Goal: Task Accomplishment & Management: Complete application form

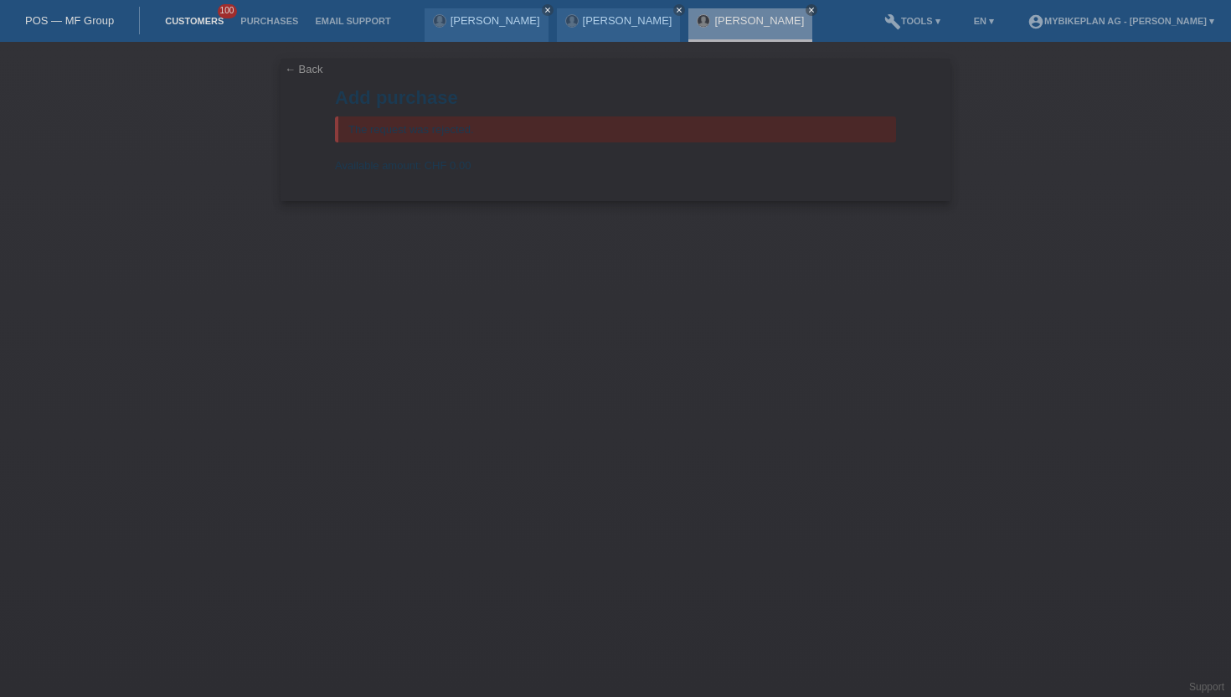
click at [208, 22] on link "Customers" at bounding box center [194, 21] width 75 height 10
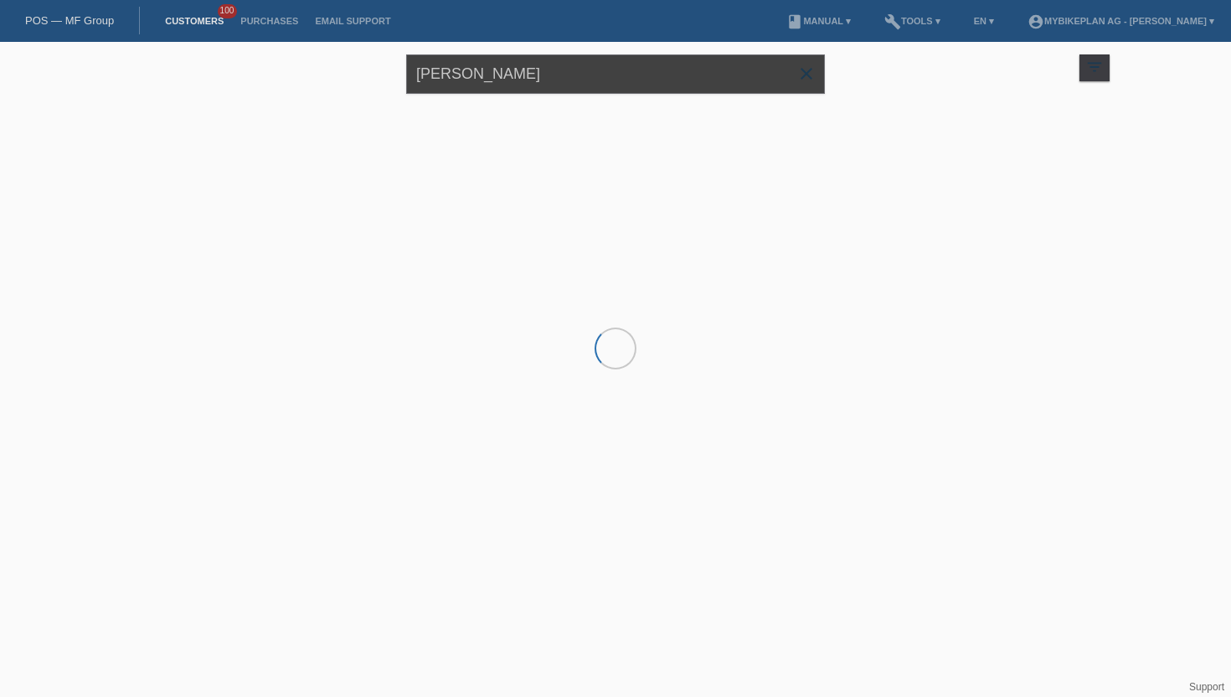
click at [493, 90] on input "carlos castineira leis" at bounding box center [615, 73] width 419 height 39
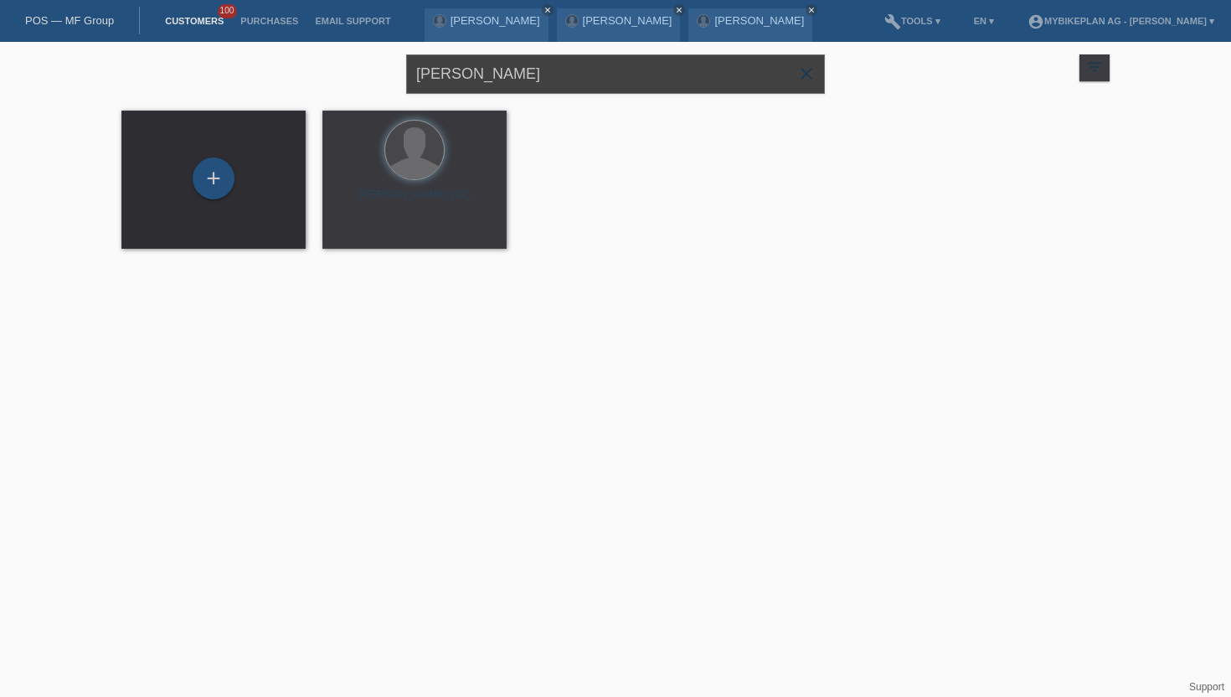
click at [493, 90] on input "carlos castineira leis" at bounding box center [615, 73] width 419 height 39
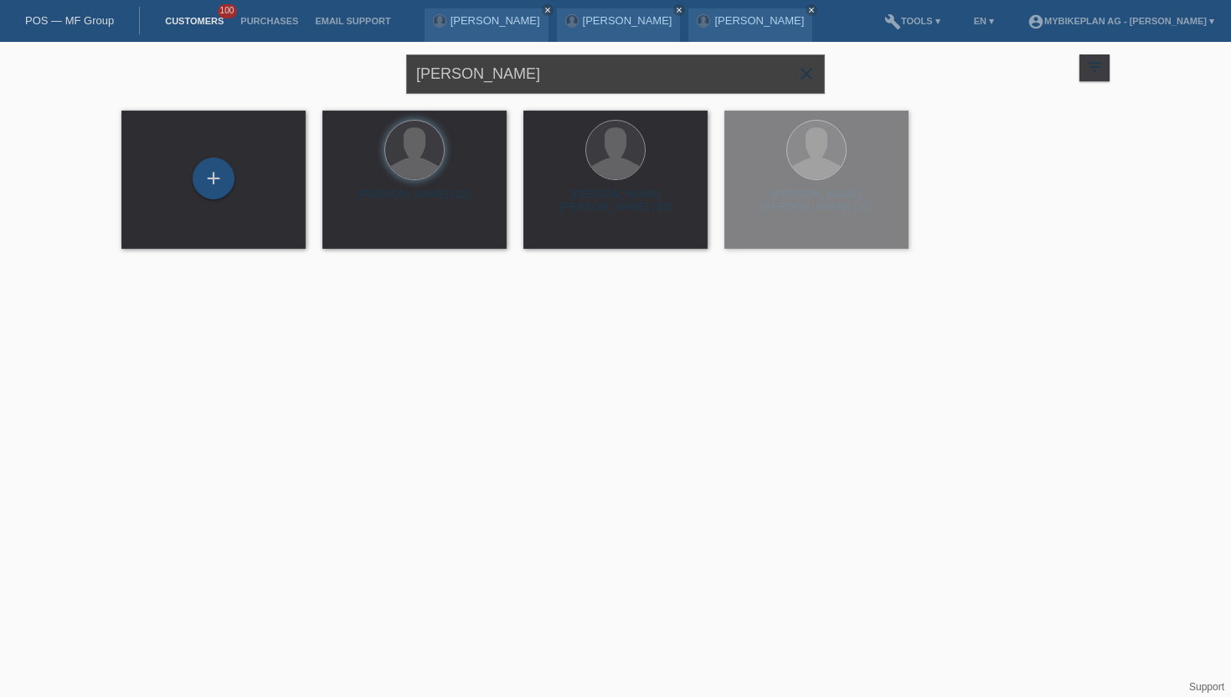
click at [493, 90] on input "carlos castineira leis" at bounding box center [615, 73] width 419 height 39
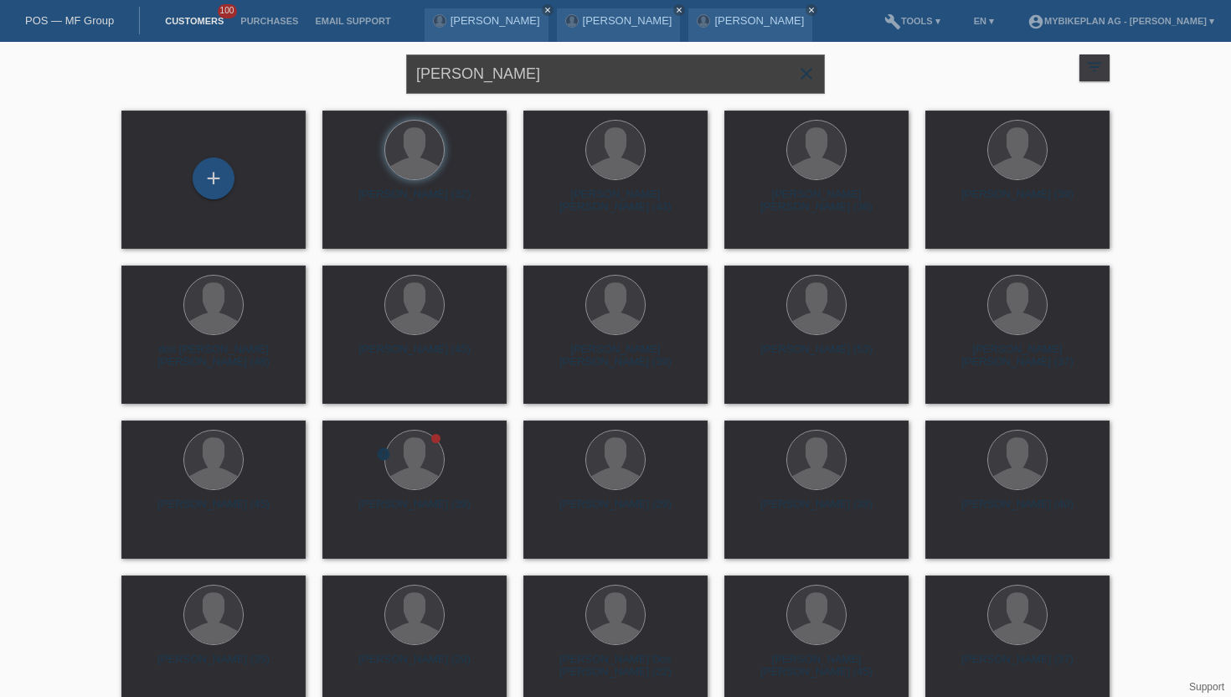
type input "Fitori Behluli"
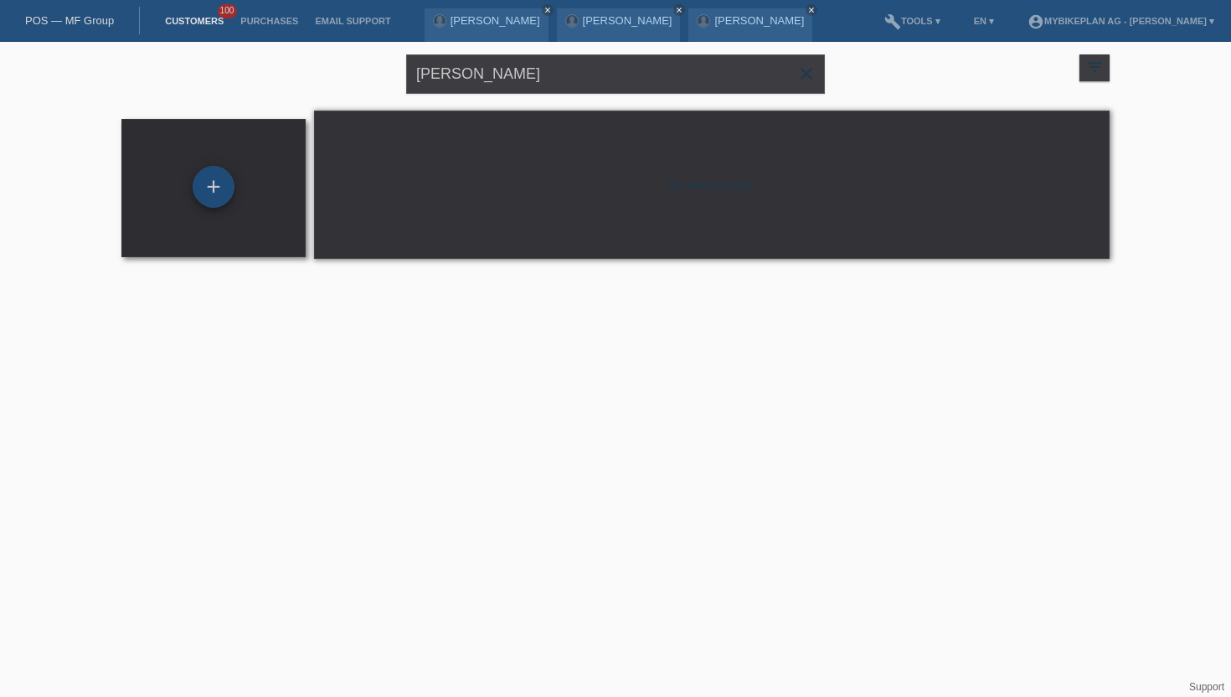
click at [230, 188] on div "+" at bounding box center [214, 187] width 42 height 42
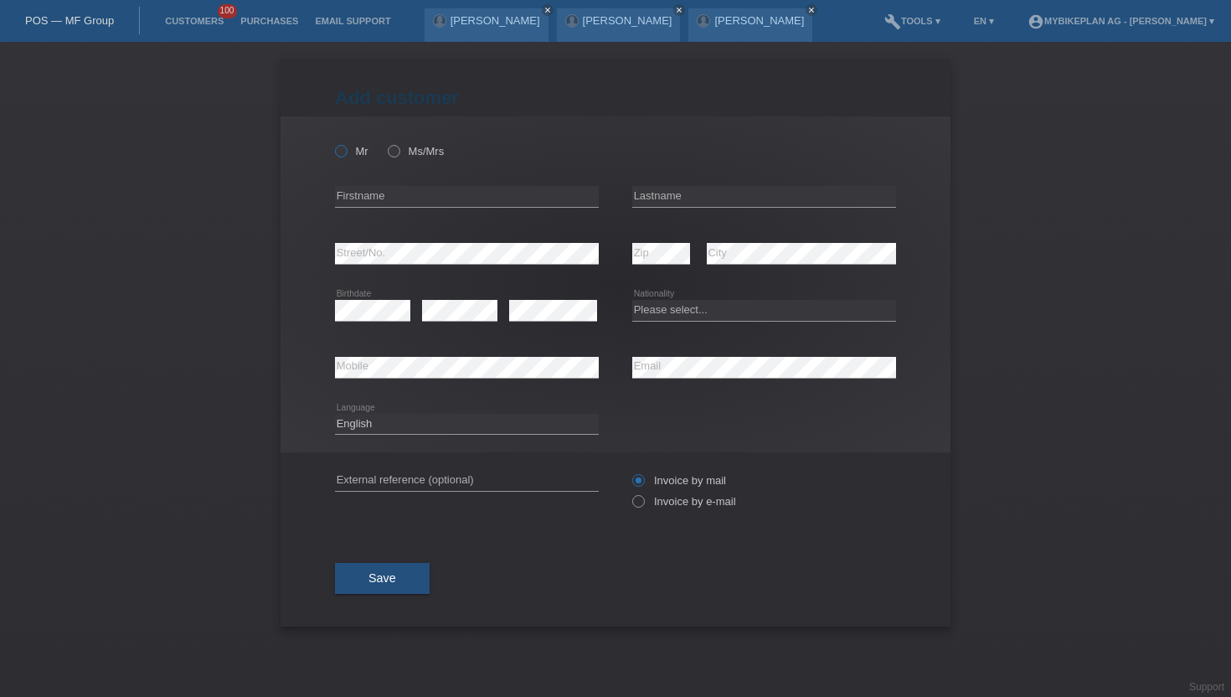
click at [349, 148] on label "Mr" at bounding box center [351, 151] width 33 height 13
click at [346, 148] on input "Mr" at bounding box center [340, 150] width 11 height 11
radio input "true"
click at [383, 191] on input "text" at bounding box center [467, 196] width 264 height 21
type input "Fitore"
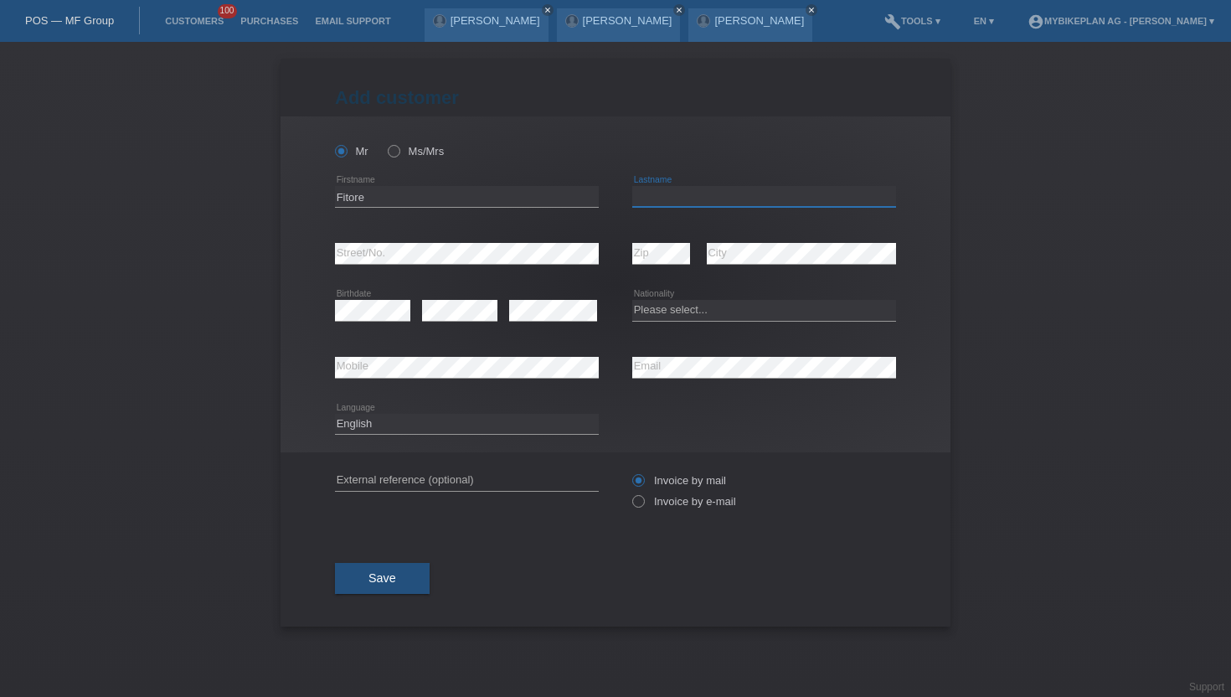
click at [715, 200] on input "text" at bounding box center [764, 196] width 264 height 21
type input "Behluli"
click at [679, 301] on select "Please select... Switzerland Austria Germany Liechtenstein ------------ Afghani…" at bounding box center [764, 310] width 264 height 20
select select "CH"
click at [632, 301] on select "Please select... Switzerland Austria Germany Liechtenstein ------------ Afghani…" at bounding box center [764, 310] width 264 height 20
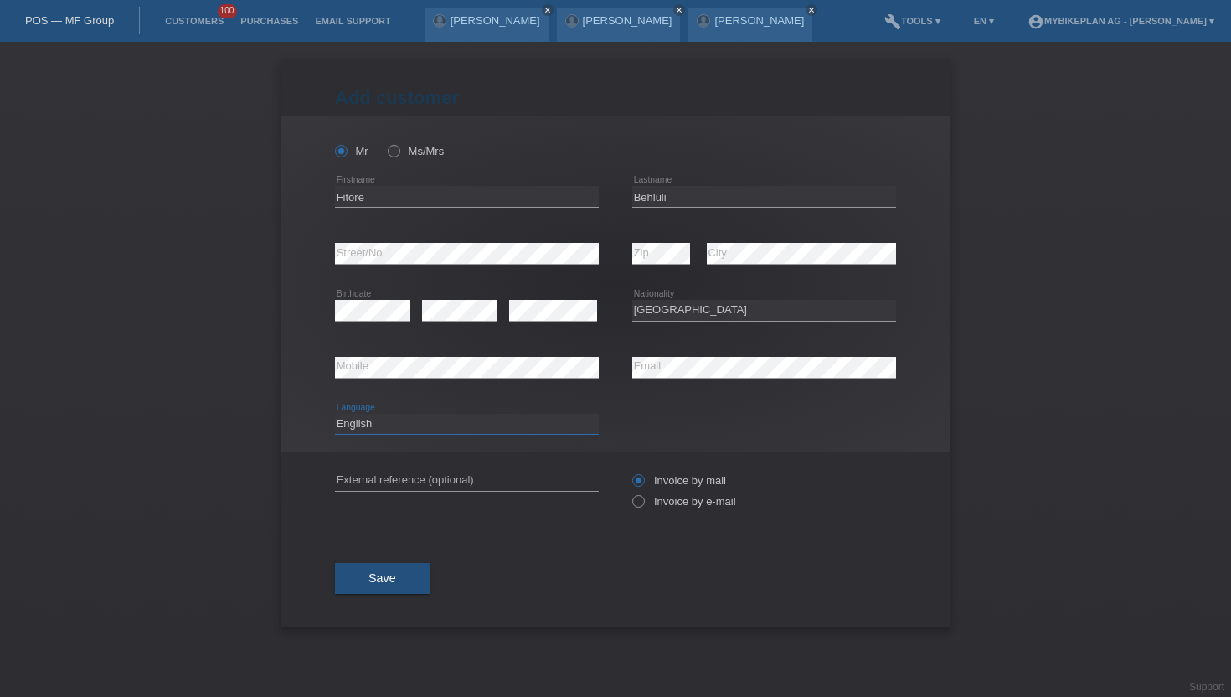
click at [505, 430] on select "Deutsch Français Italiano English" at bounding box center [467, 424] width 264 height 20
select select "de"
click at [335, 414] on select "Deutsch Français Italiano English" at bounding box center [467, 424] width 264 height 20
click at [730, 505] on label "Invoice by e-mail" at bounding box center [684, 501] width 104 height 13
click at [643, 505] on input "Invoice by e-mail" at bounding box center [637, 505] width 11 height 21
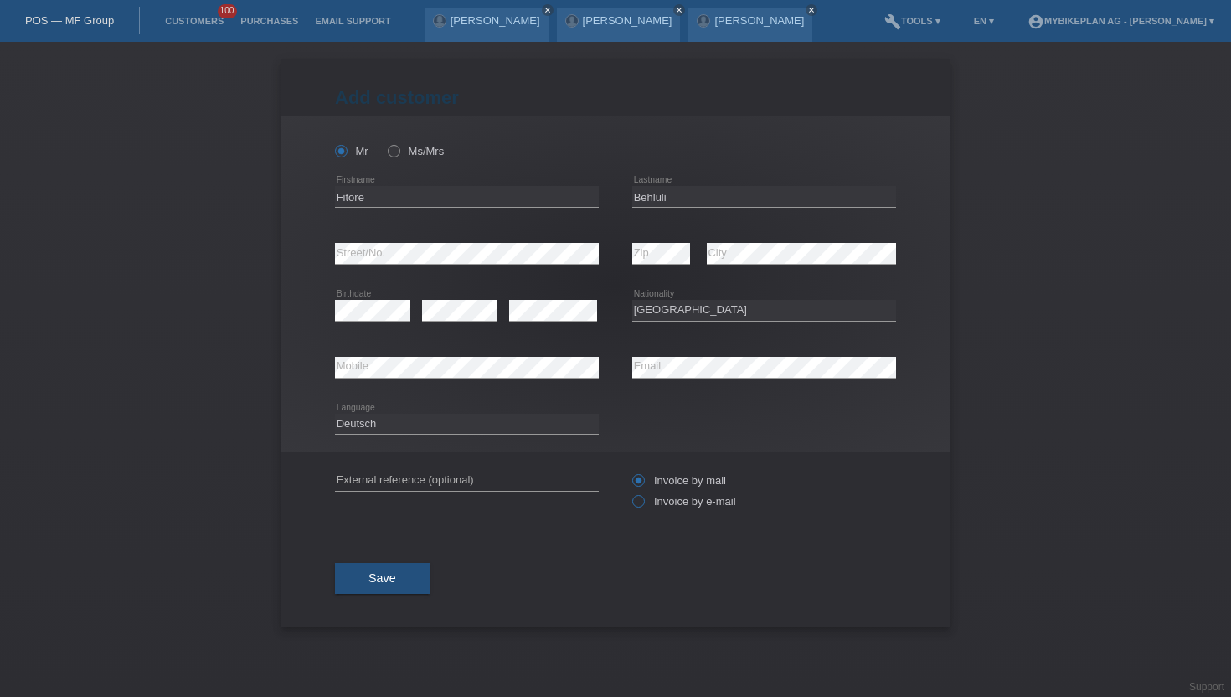
radio input "true"
click at [408, 575] on button "Save" at bounding box center [382, 579] width 95 height 32
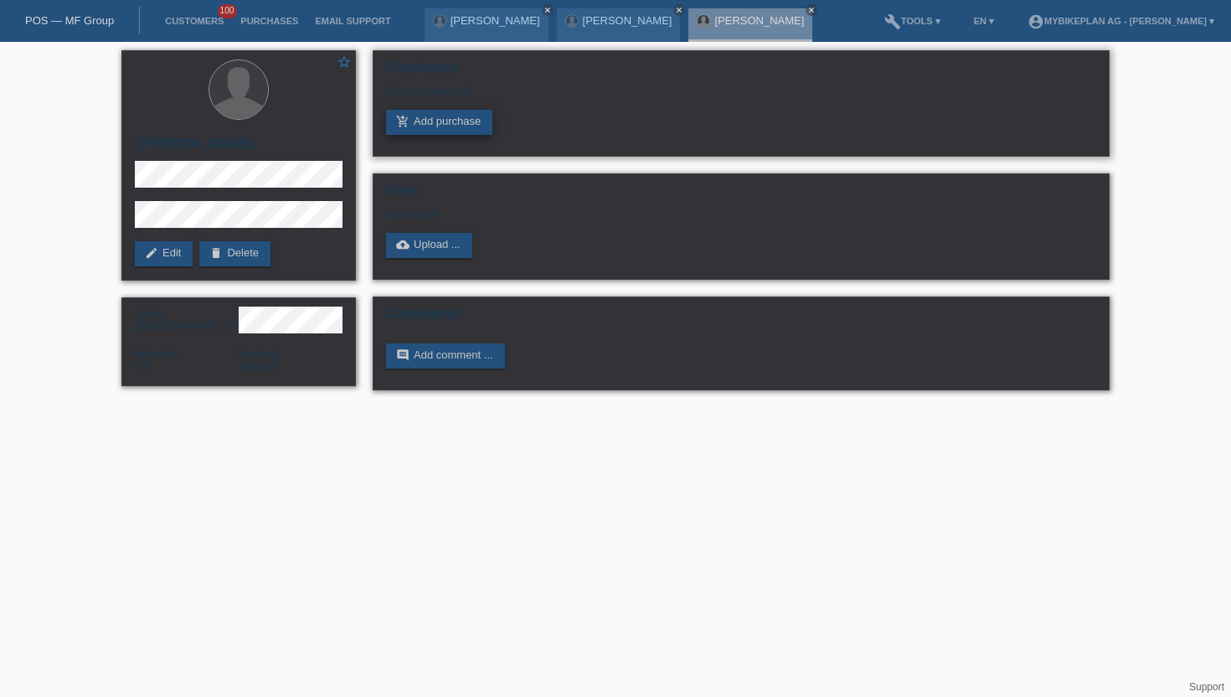
click at [455, 126] on link "add_shopping_cart Add purchase" at bounding box center [439, 122] width 106 height 25
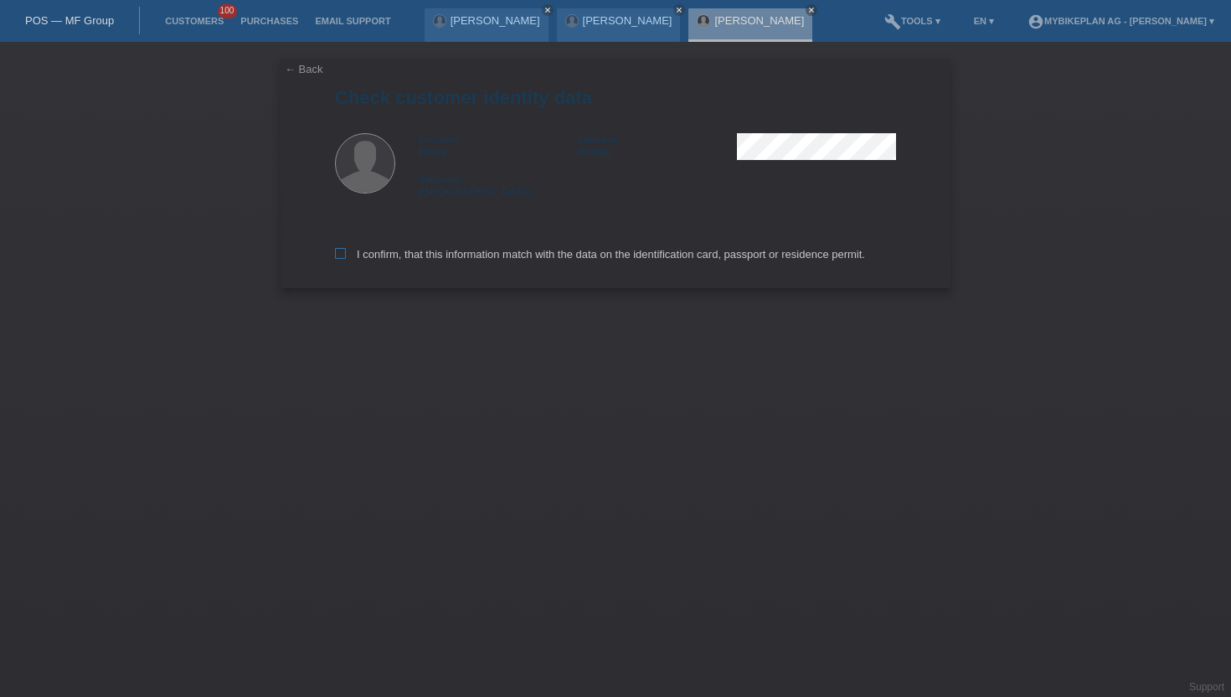
click at [415, 250] on label "I confirm, that this information match with the data on the identification card…" at bounding box center [600, 254] width 530 height 13
click at [346, 250] on input "I confirm, that this information match with the data on the identification card…" at bounding box center [340, 253] width 11 height 11
checkbox input "true"
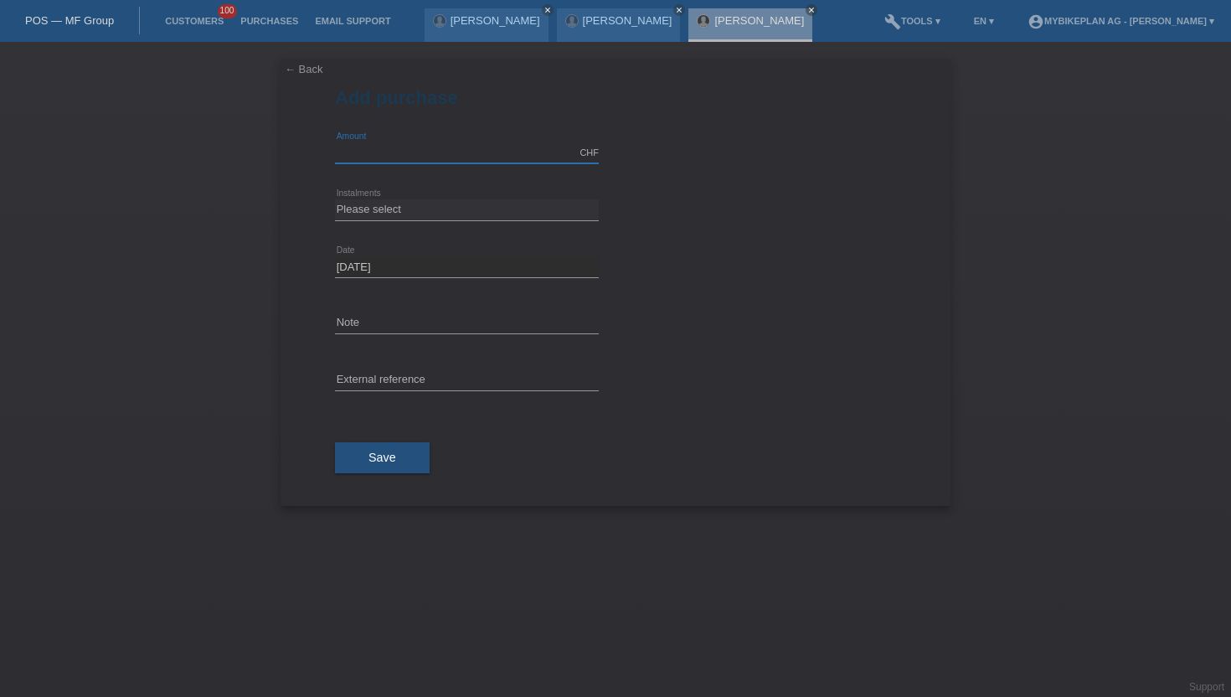
click at [397, 154] on input "text" at bounding box center [467, 152] width 264 height 21
type input "2999.00"
click at [368, 215] on select "Please select 6 instalments 12 instalments 18 instalments 24 instalments 36 ins…" at bounding box center [467, 209] width 264 height 20
select select "486"
click at [335, 199] on select "Please select 6 instalments 12 instalments 18 instalments 24 instalments 36 ins…" at bounding box center [467, 209] width 264 height 20
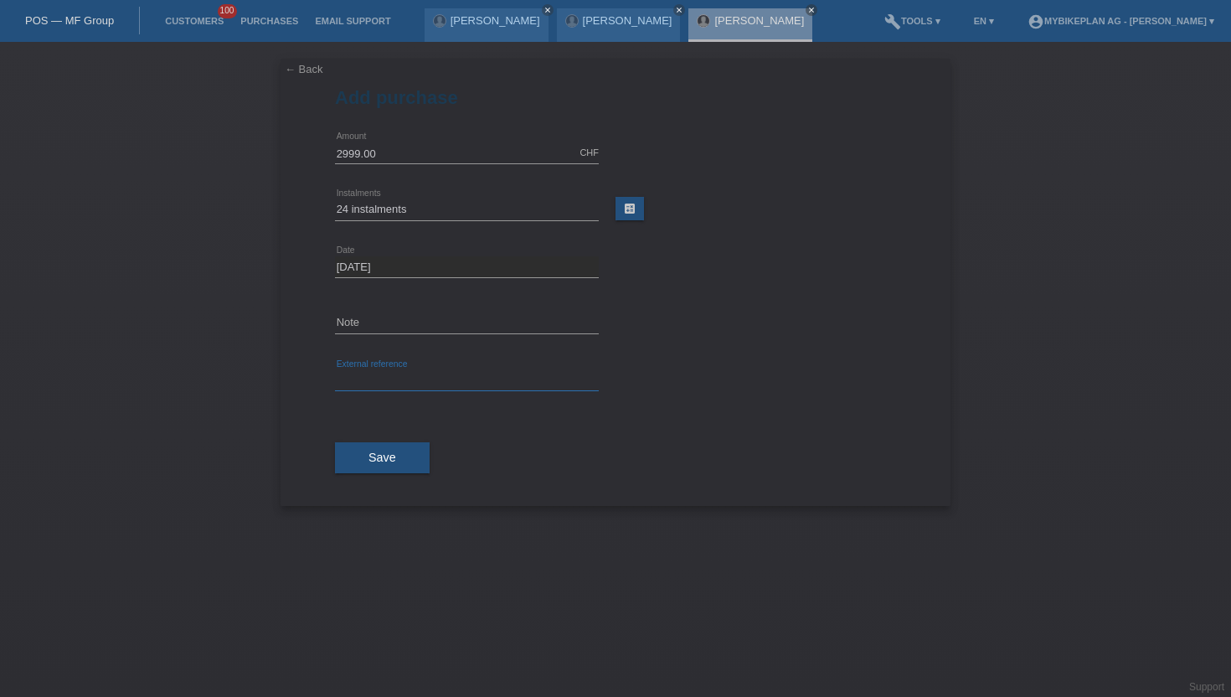
click at [372, 377] on input "text" at bounding box center [467, 380] width 264 height 21
paste input "42588809877"
type input "42588809877"
click at [358, 479] on div "Save" at bounding box center [615, 457] width 561 height 97
click at [365, 464] on button "Save" at bounding box center [382, 458] width 95 height 32
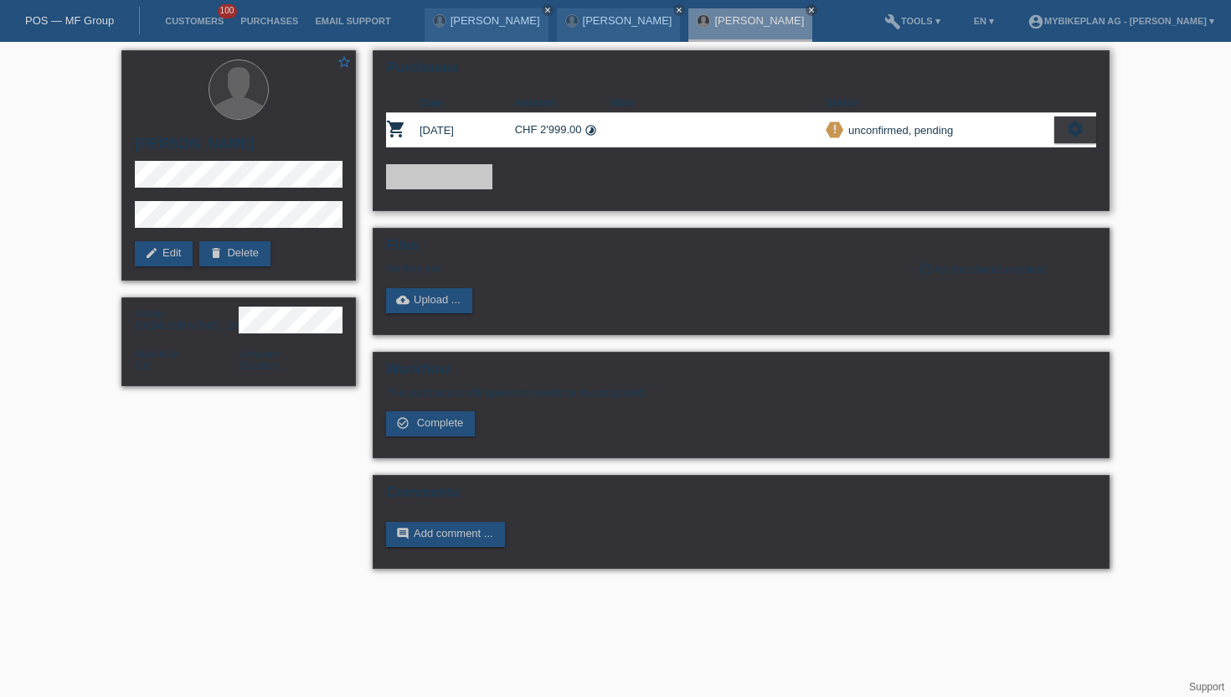
click at [1075, 121] on icon "settings" at bounding box center [1075, 129] width 18 height 18
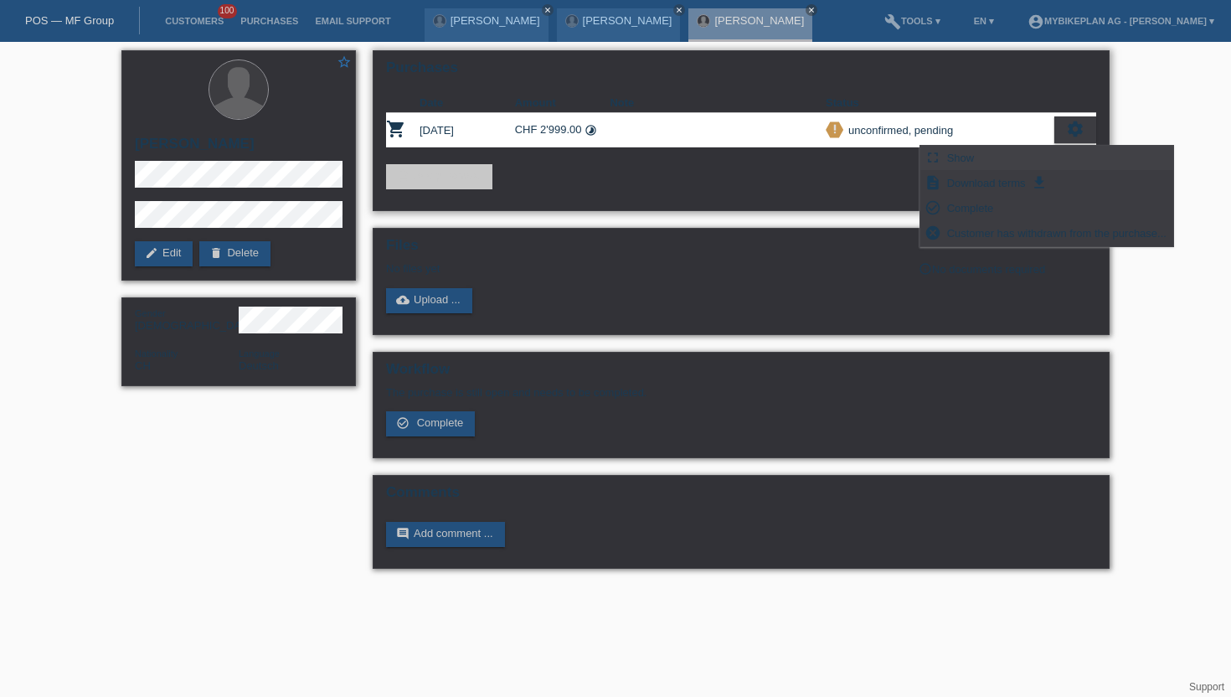
click at [993, 158] on div "fullscreen Show" at bounding box center [1046, 158] width 253 height 25
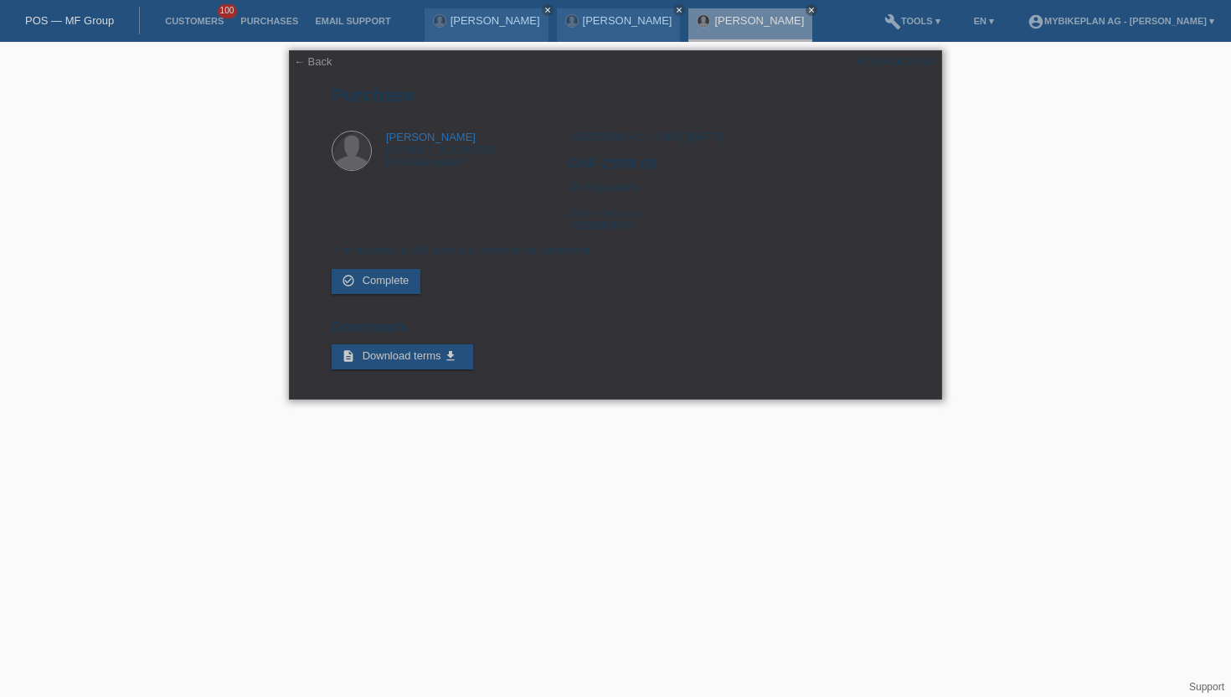
click at [923, 64] on div "POSP00026403" at bounding box center [896, 61] width 79 height 13
copy div "POSP00026403"
click at [614, 231] on div "Zürich, 21.08.2025 CHF 2'999.00 24 instalments External reference 42588809877" at bounding box center [733, 187] width 331 height 113
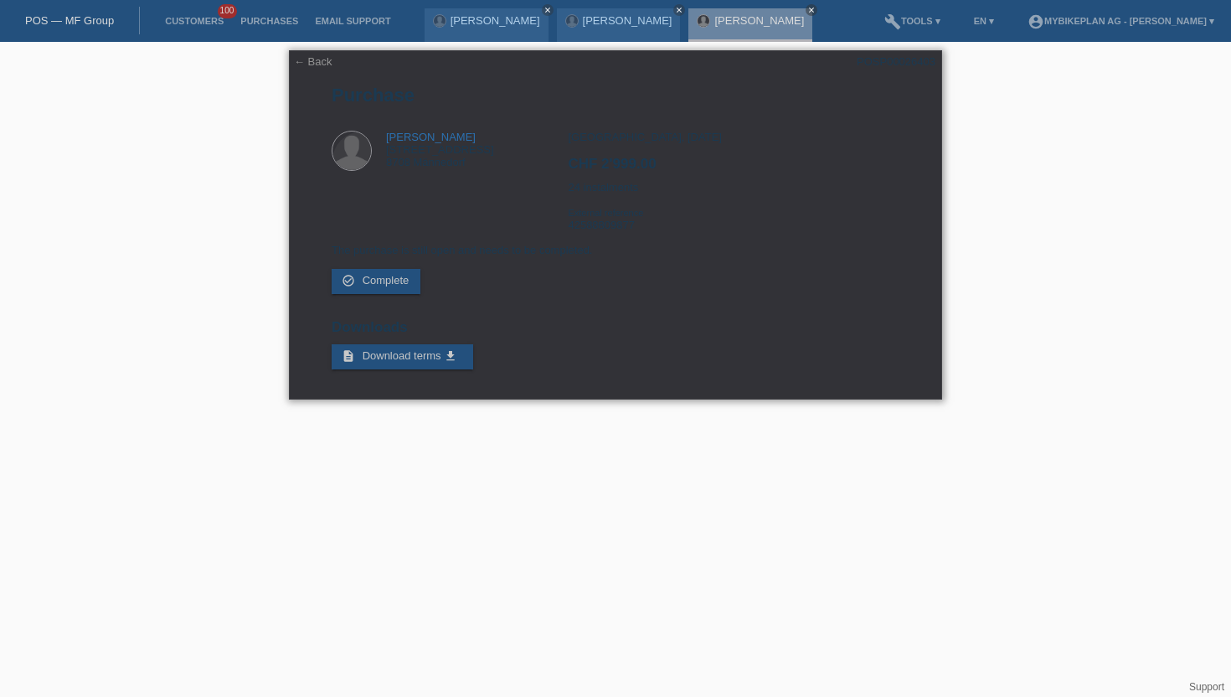
click at [614, 231] on div "Zürich, 21.08.2025 CHF 2'999.00 24 instalments External reference 42588809877" at bounding box center [733, 187] width 331 height 113
copy div "42588809877"
click at [193, 23] on link "Customers" at bounding box center [194, 21] width 75 height 10
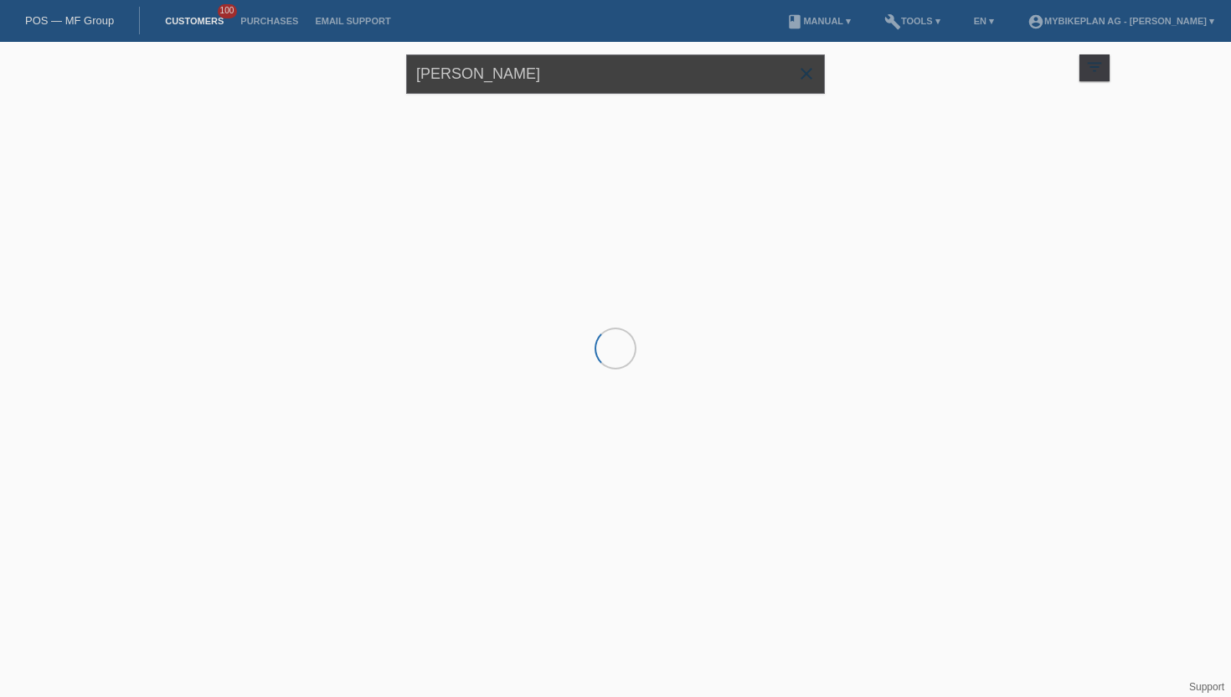
click at [461, 74] on input "Fitori Behluli" at bounding box center [615, 73] width 419 height 39
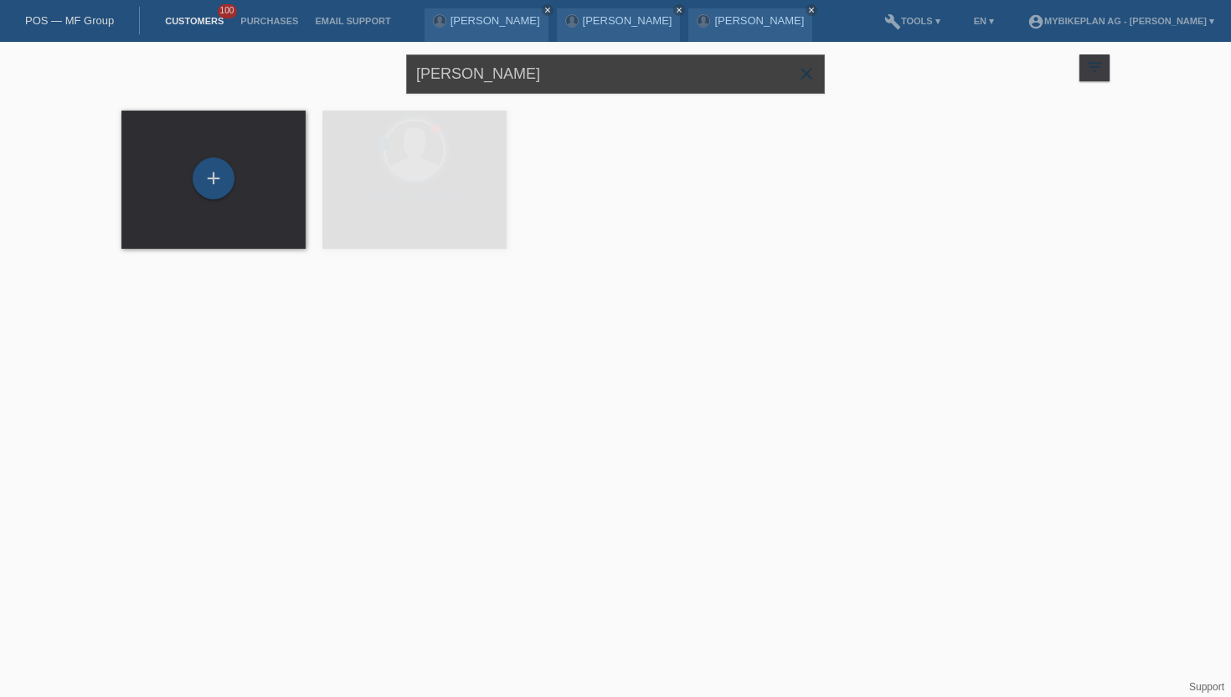
click at [461, 74] on input "Fitori Behluli" at bounding box center [615, 73] width 419 height 39
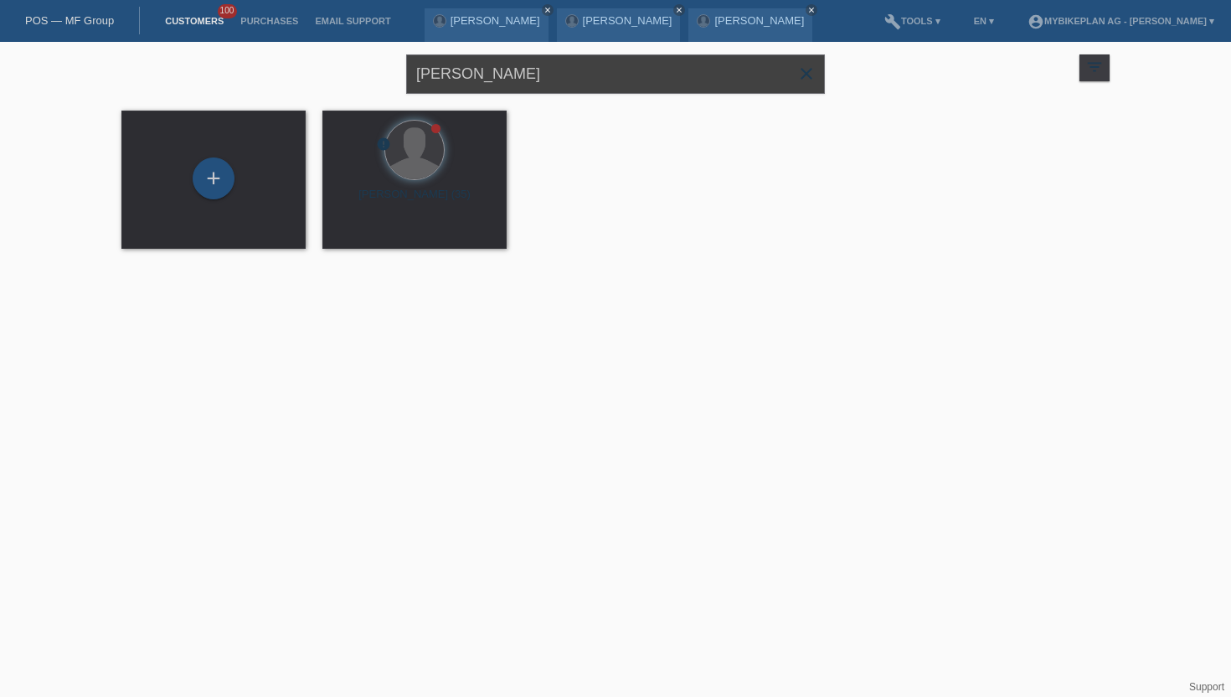
click at [461, 74] on input "Fitori Behluli" at bounding box center [615, 73] width 419 height 39
type input "adelina ramadani"
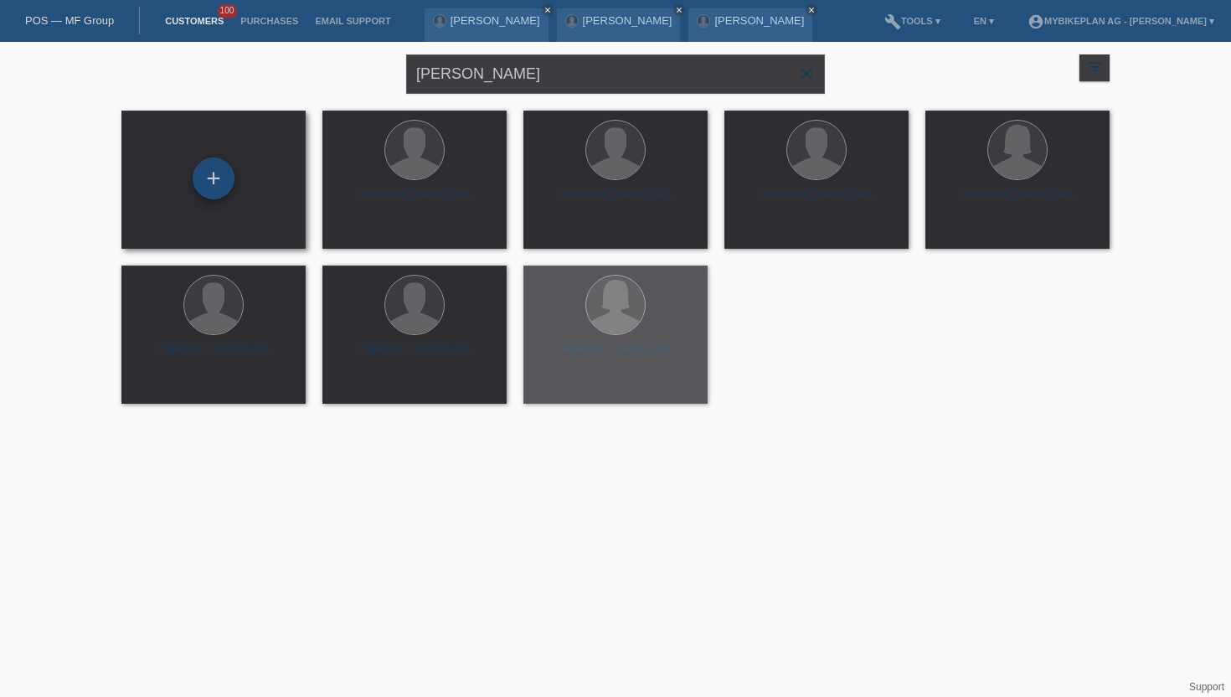
click at [229, 176] on div "+" at bounding box center [213, 178] width 40 height 28
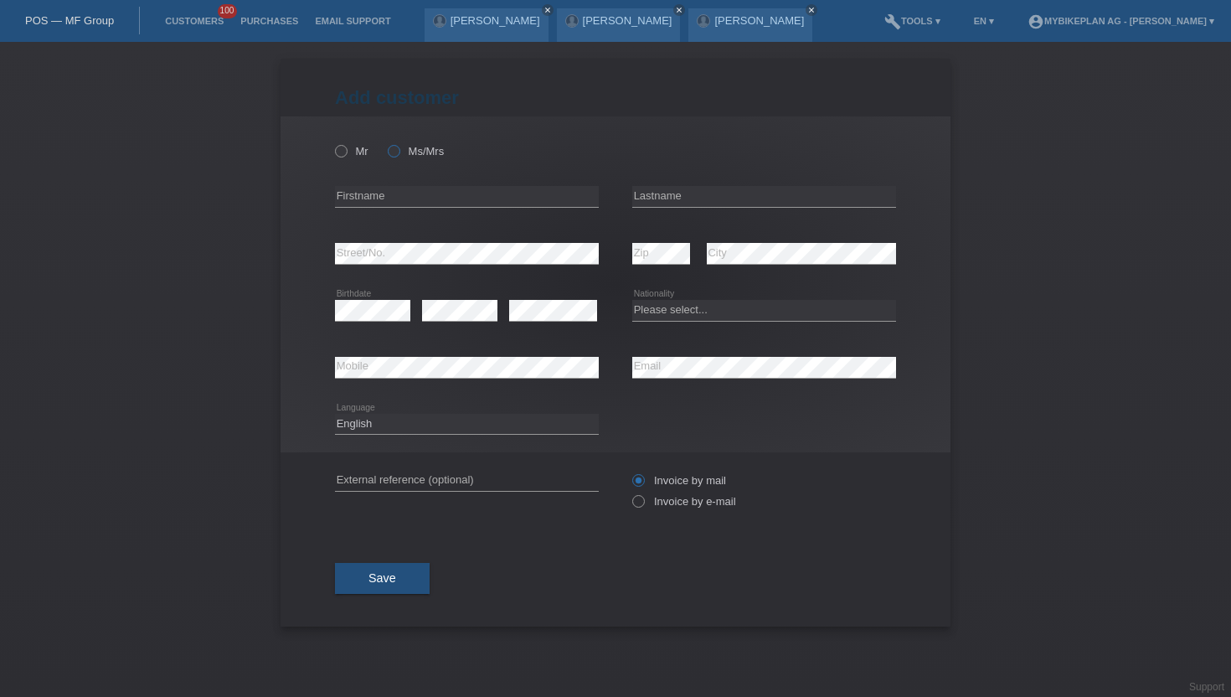
click at [404, 154] on label "Ms/Mrs" at bounding box center [416, 151] width 56 height 13
click at [399, 154] on input "Ms/Mrs" at bounding box center [393, 150] width 11 height 11
radio input "true"
click at [388, 181] on div "error Firstname" at bounding box center [467, 196] width 264 height 57
click at [388, 193] on input "text" at bounding box center [467, 196] width 264 height 21
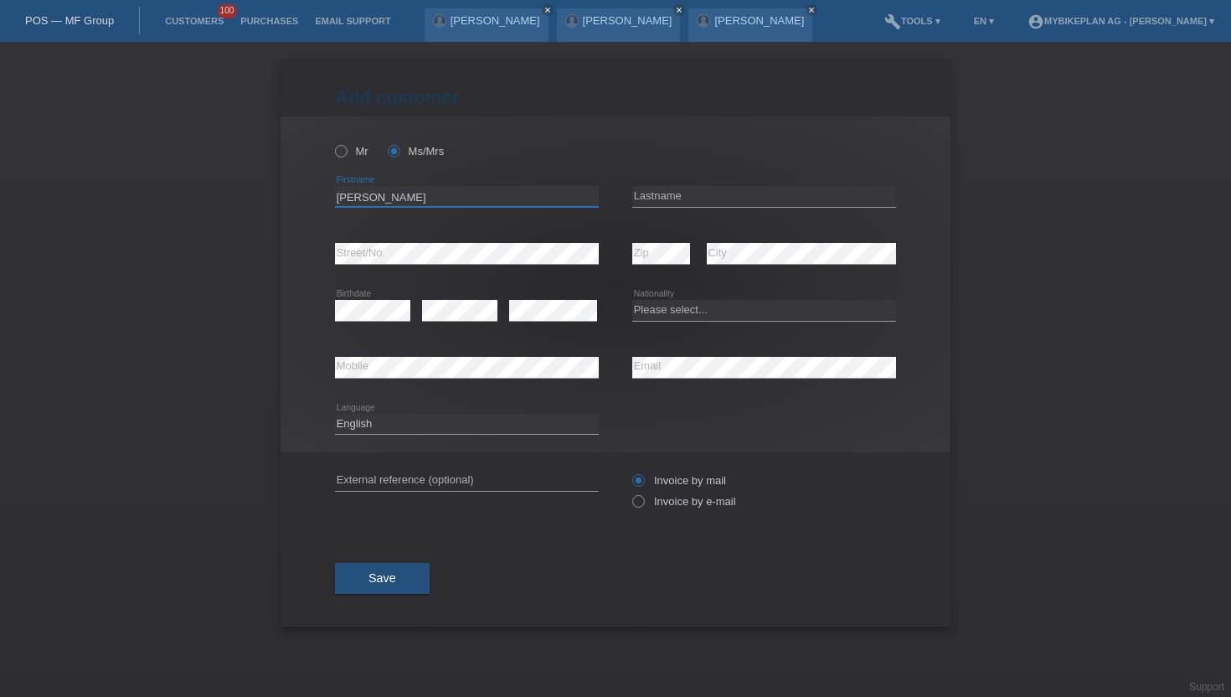
type input "[PERSON_NAME]"
click at [668, 193] on input "text" at bounding box center [764, 196] width 264 height 21
type input "Ramadani"
click at [675, 310] on select "Please select... Switzerland Austria Germany Liechtenstein ------------ Afghani…" at bounding box center [764, 310] width 264 height 20
select select "XK"
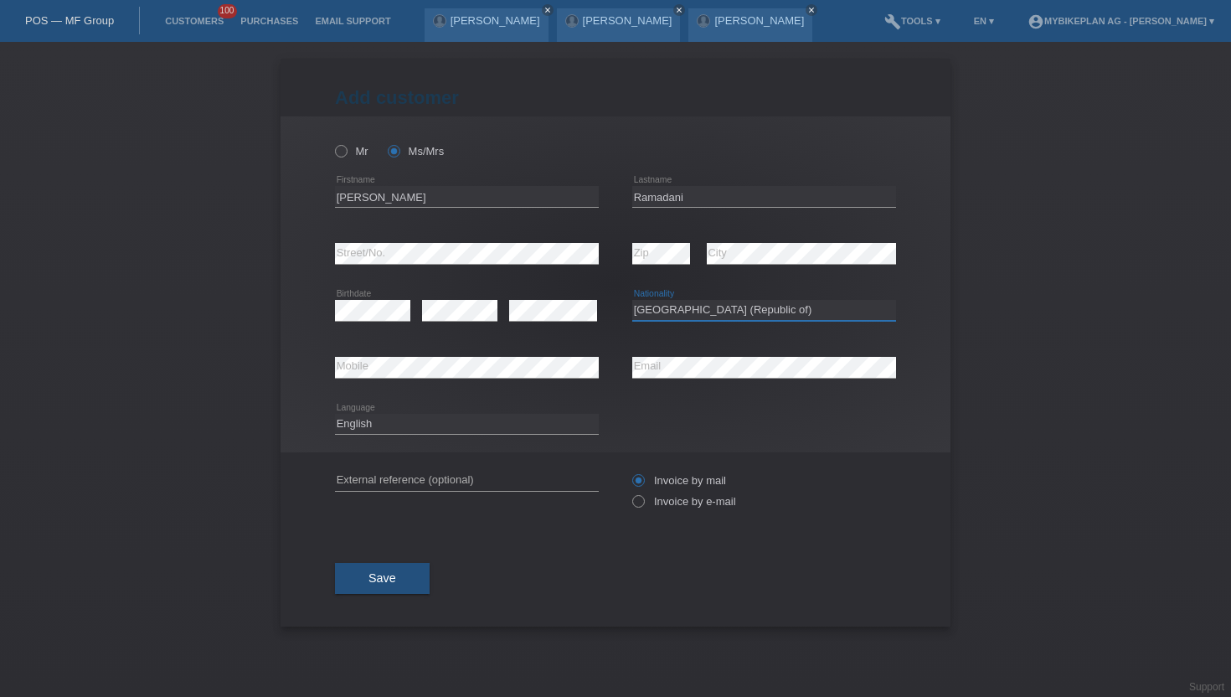
click at [632, 301] on select "Please select... Switzerland Austria Germany Liechtenstein ------------ Afghani…" at bounding box center [764, 310] width 264 height 20
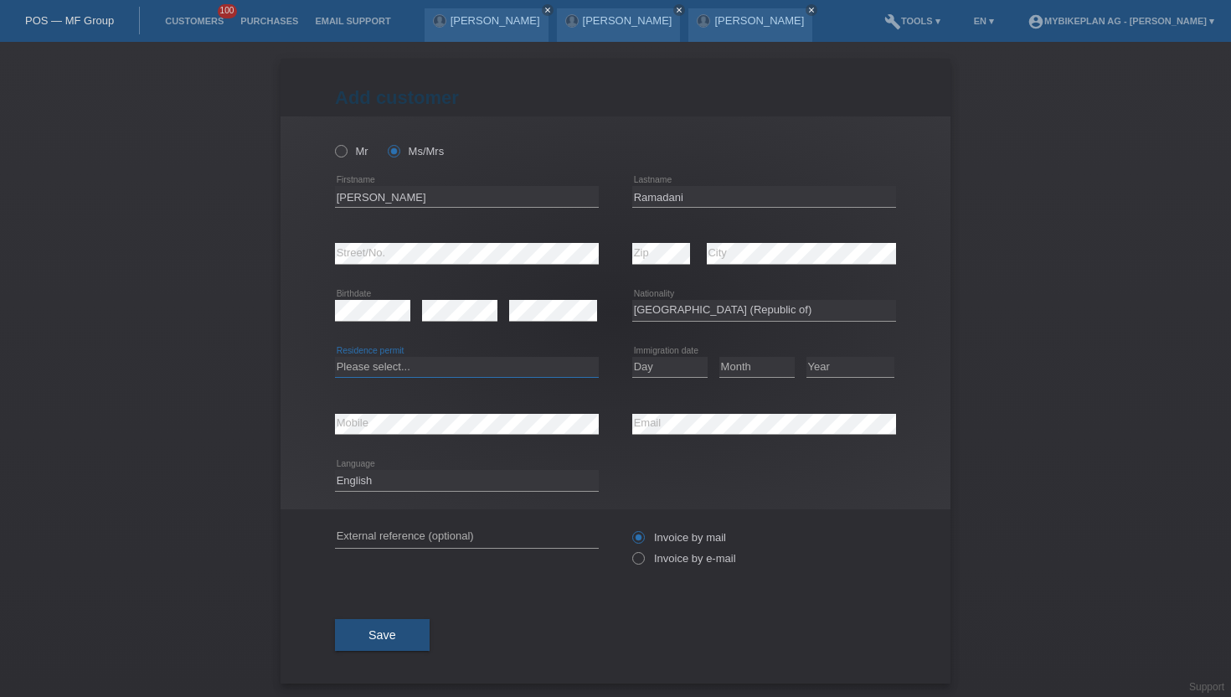
click at [438, 358] on select "Please select... C B B - Refugee status Other" at bounding box center [467, 367] width 264 height 20
select select "C"
click at [335, 357] on select "Please select... C B B - Refugee status Other" at bounding box center [467, 367] width 264 height 20
click at [660, 359] on select "Day 01 02 03 04 05 06 07 08 09 10 11" at bounding box center [669, 367] width 75 height 20
select select "22"
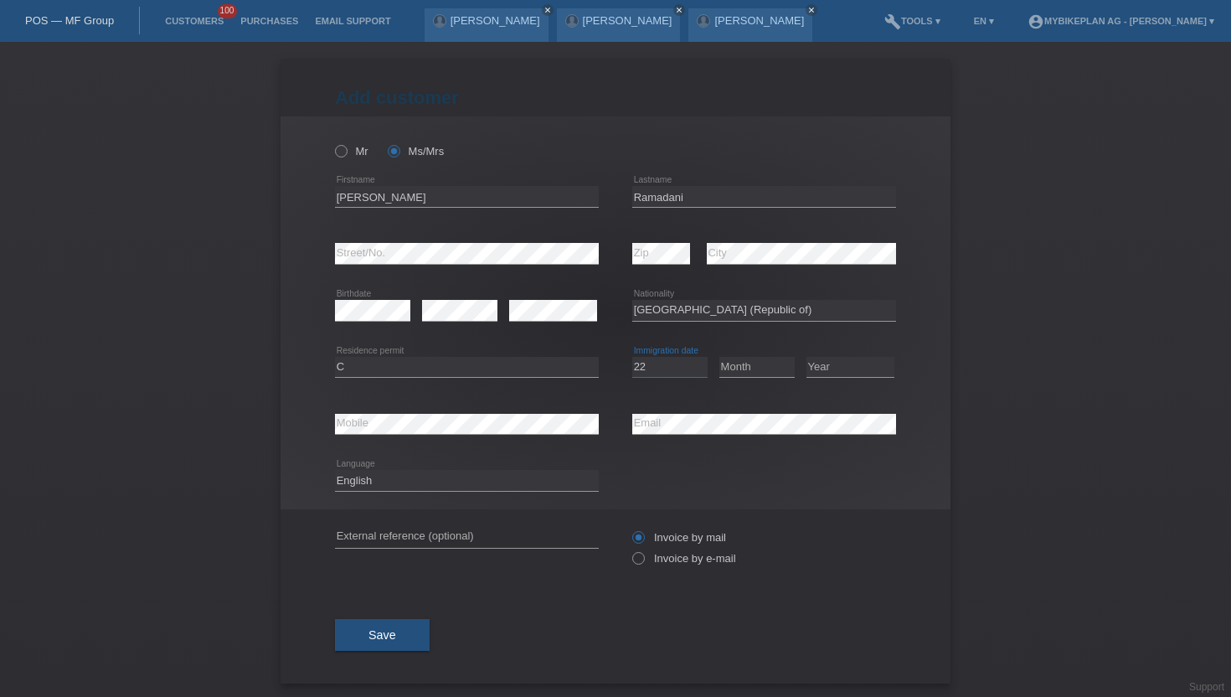
click at [632, 357] on select "Day 01 02 03 04 05 06 07 08 09 10 11" at bounding box center [669, 367] width 75 height 20
click at [770, 367] on select "Month 01 02 03 04 05 06 07 08 09 10 11" at bounding box center [756, 367] width 75 height 20
select select "07"
click at [719, 357] on select "Month 01 02 03 04 05 06 07 08 09 10 11" at bounding box center [756, 367] width 75 height 20
click at [856, 371] on select "Year 2025 2024 2023 2022 2021 2020 2019 2018 2017 2016 2015 2014 2013 2012 2011…" at bounding box center [850, 367] width 88 height 20
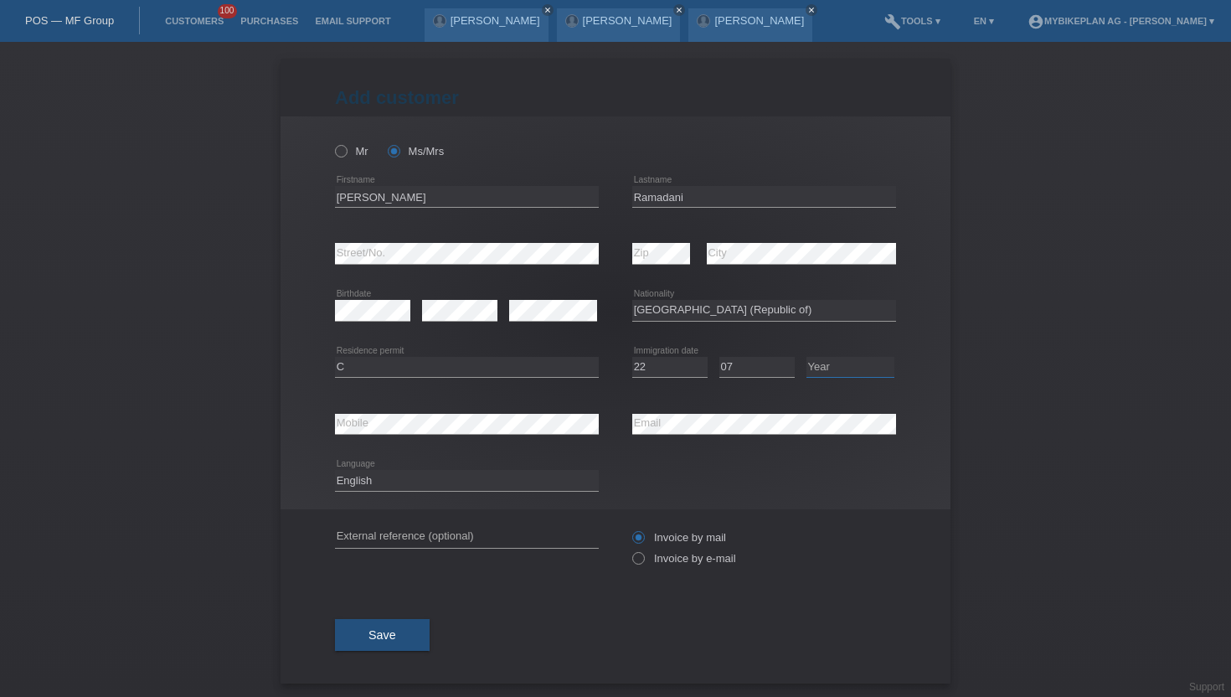
select select "1991"
click at [806, 357] on select "Year 2025 2024 2023 2022 2021 2020 2019 2018 2017 2016 2015 2014 2013 2012 2011…" at bounding box center [850, 367] width 88 height 20
click at [442, 479] on select "Deutsch Français Italiano English" at bounding box center [467, 480] width 264 height 20
select select "de"
click at [335, 471] on select "Deutsch Français Italiano English" at bounding box center [467, 480] width 264 height 20
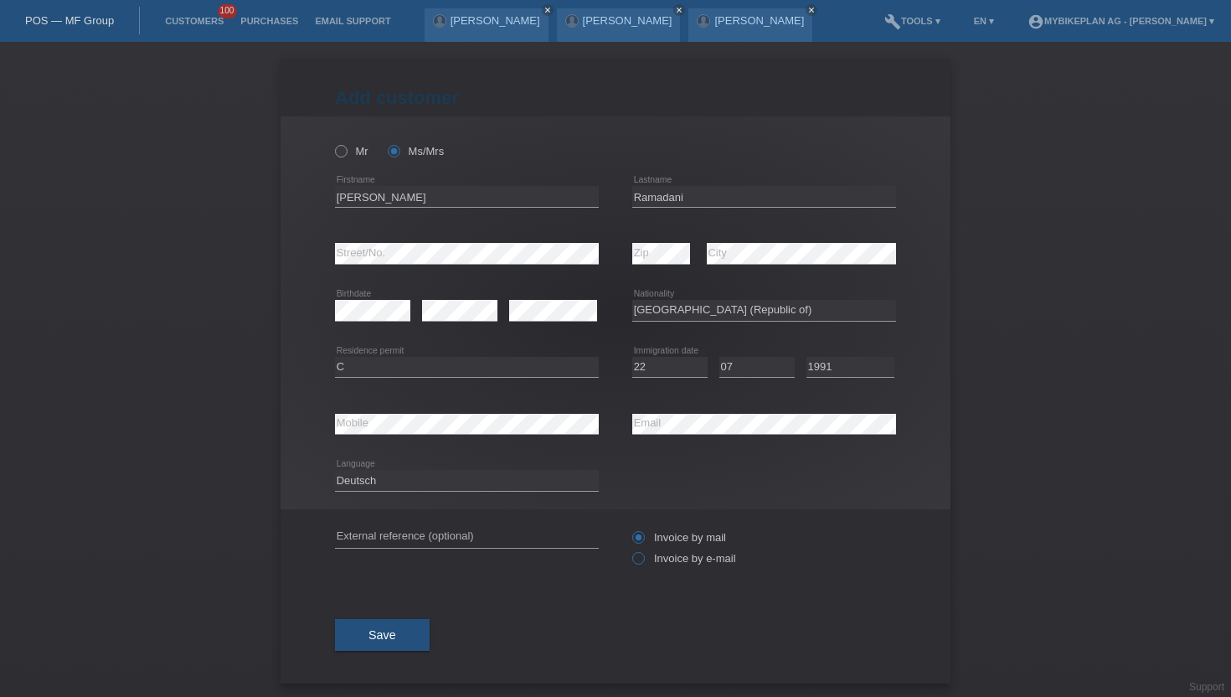
click at [652, 553] on label "Invoice by e-mail" at bounding box center [684, 558] width 104 height 13
click at [643, 553] on input "Invoice by e-mail" at bounding box center [637, 562] width 11 height 21
radio input "true"
click at [412, 617] on div "Save" at bounding box center [615, 634] width 561 height 97
click at [388, 630] on span "Save" at bounding box center [382, 634] width 28 height 13
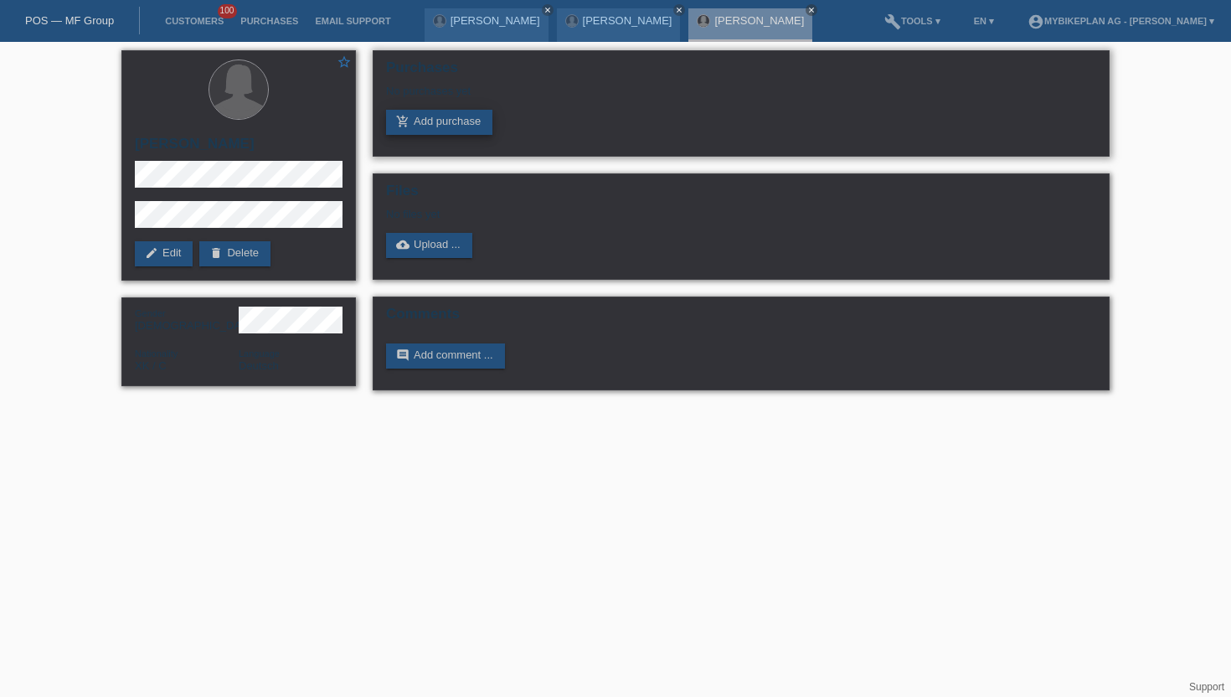
click at [465, 121] on link "add_shopping_cart Add purchase" at bounding box center [439, 122] width 106 height 25
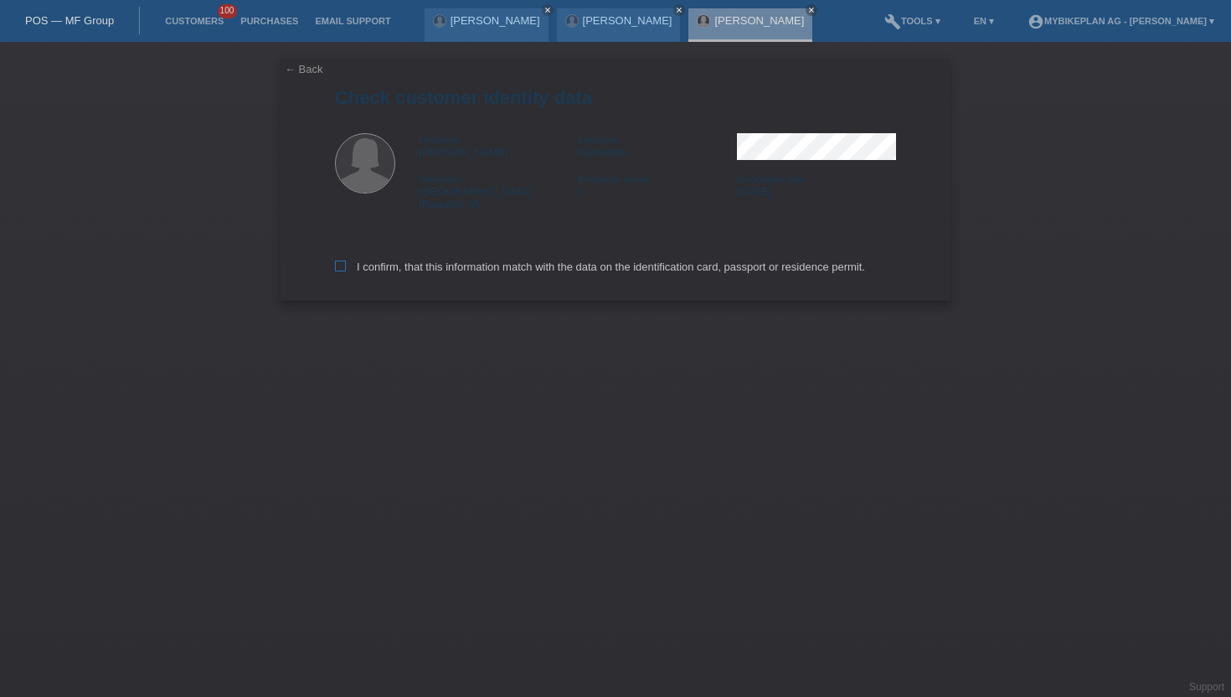
click at [423, 260] on label "I confirm, that this information match with the data on the identification card…" at bounding box center [600, 266] width 530 height 13
click at [346, 260] on input "I confirm, that this information match with the data on the identification card…" at bounding box center [340, 265] width 11 height 11
checkbox input "true"
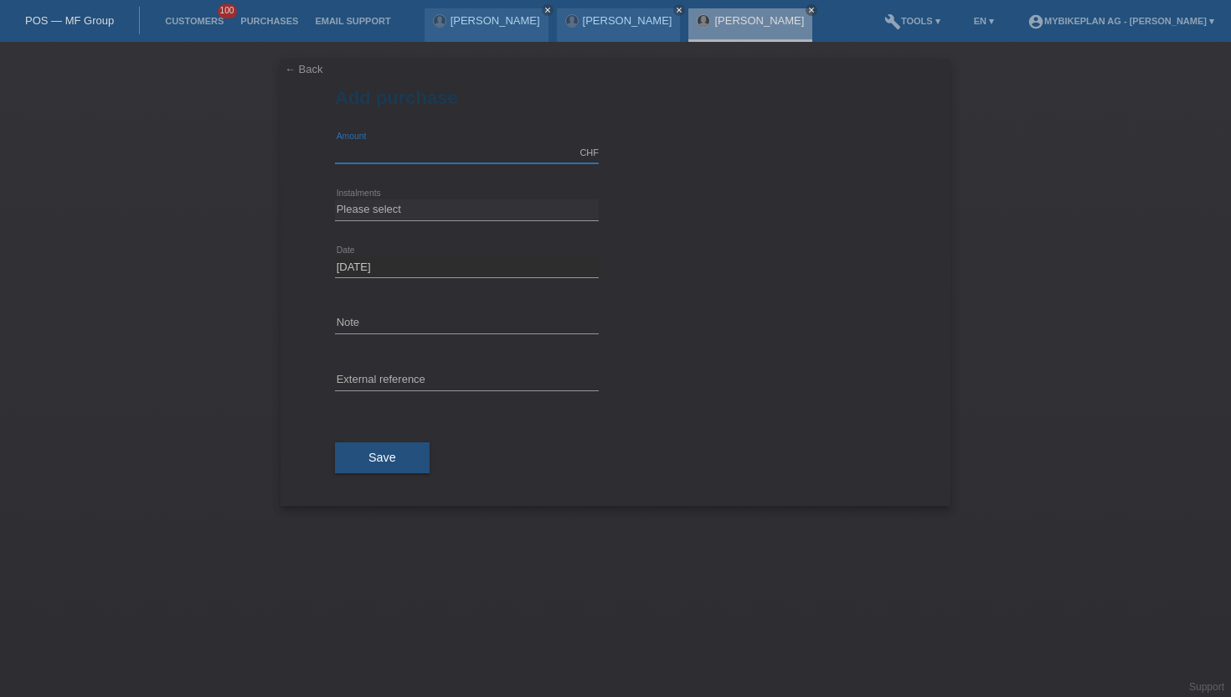
click at [463, 154] on input "text" at bounding box center [467, 152] width 264 height 21
type input "2999.00"
click at [374, 209] on select "Please select 6 instalments 12 instalments 18 instalments 24 instalments 36 ins…" at bounding box center [467, 209] width 264 height 20
select select "488"
click at [335, 199] on select "Please select 6 instalments 12 instalments 18 instalments 24 instalments 36 ins…" at bounding box center [467, 209] width 264 height 20
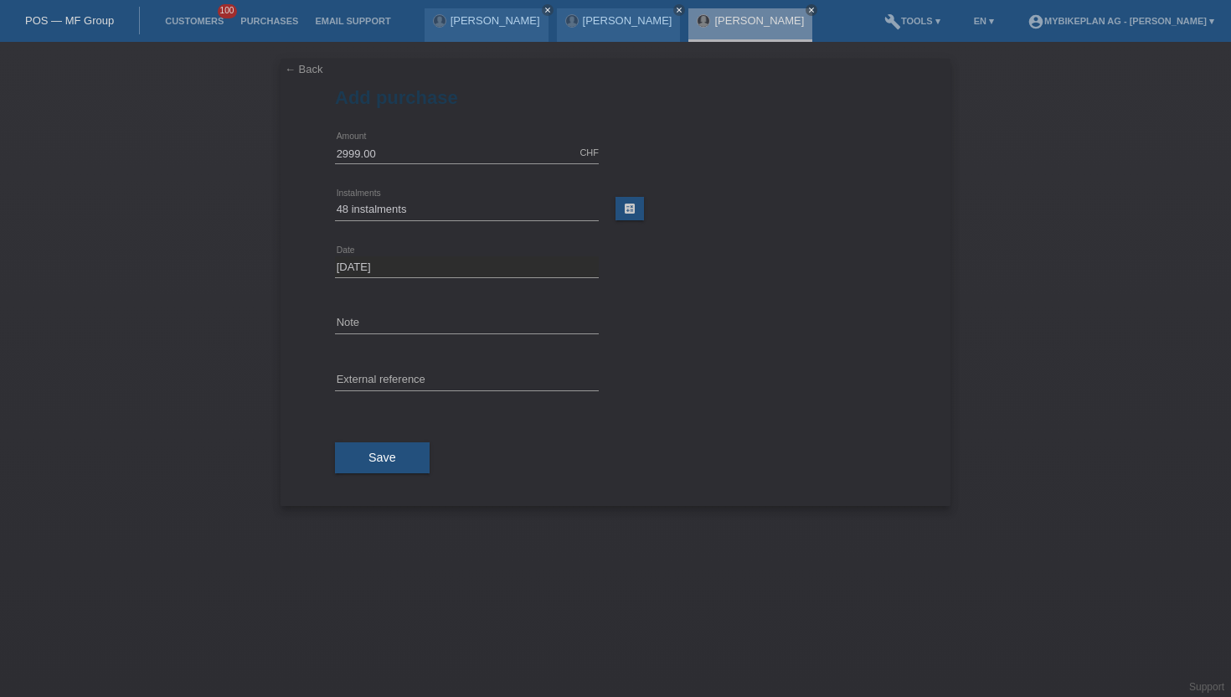
click at [370, 390] on icon at bounding box center [467, 390] width 264 height 1
click at [378, 381] on input "text" at bounding box center [467, 380] width 264 height 21
paste input "42591444251"
type input "42591444251"
click at [369, 451] on span "Save" at bounding box center [382, 456] width 28 height 13
